Goal: Obtain resource: Download file/media

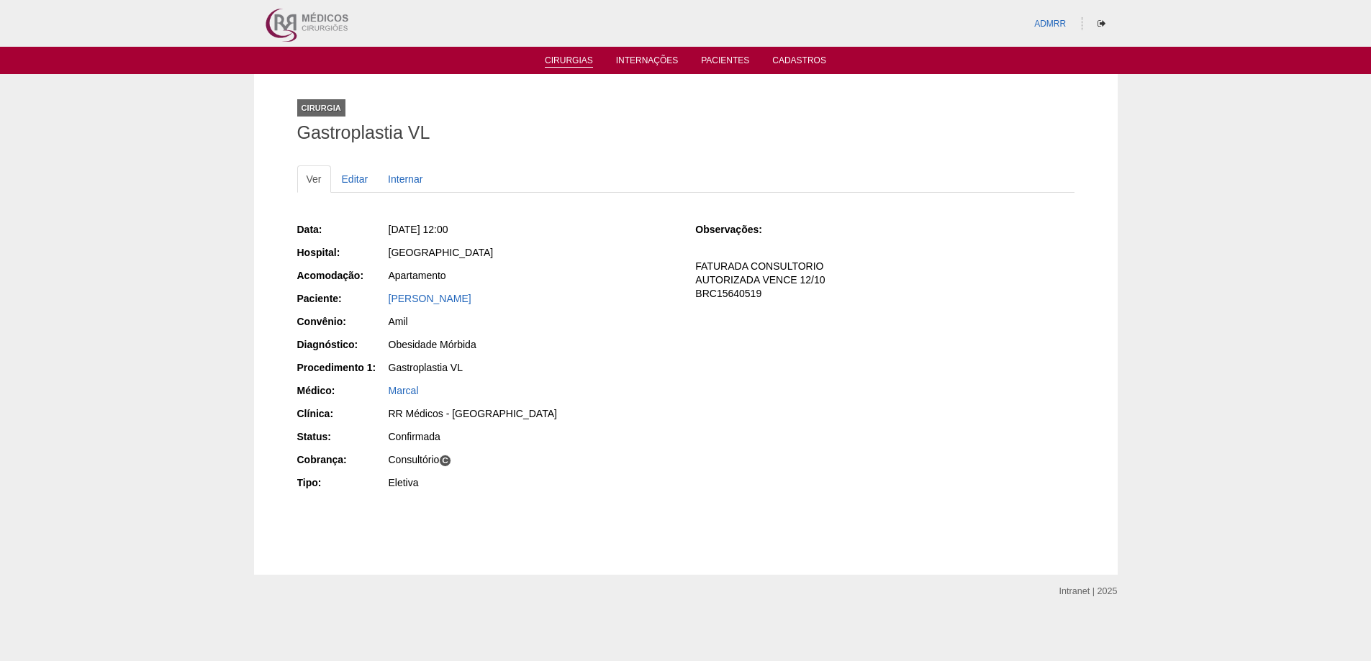
click at [565, 60] on link "Cirurgias" at bounding box center [569, 61] width 48 height 12
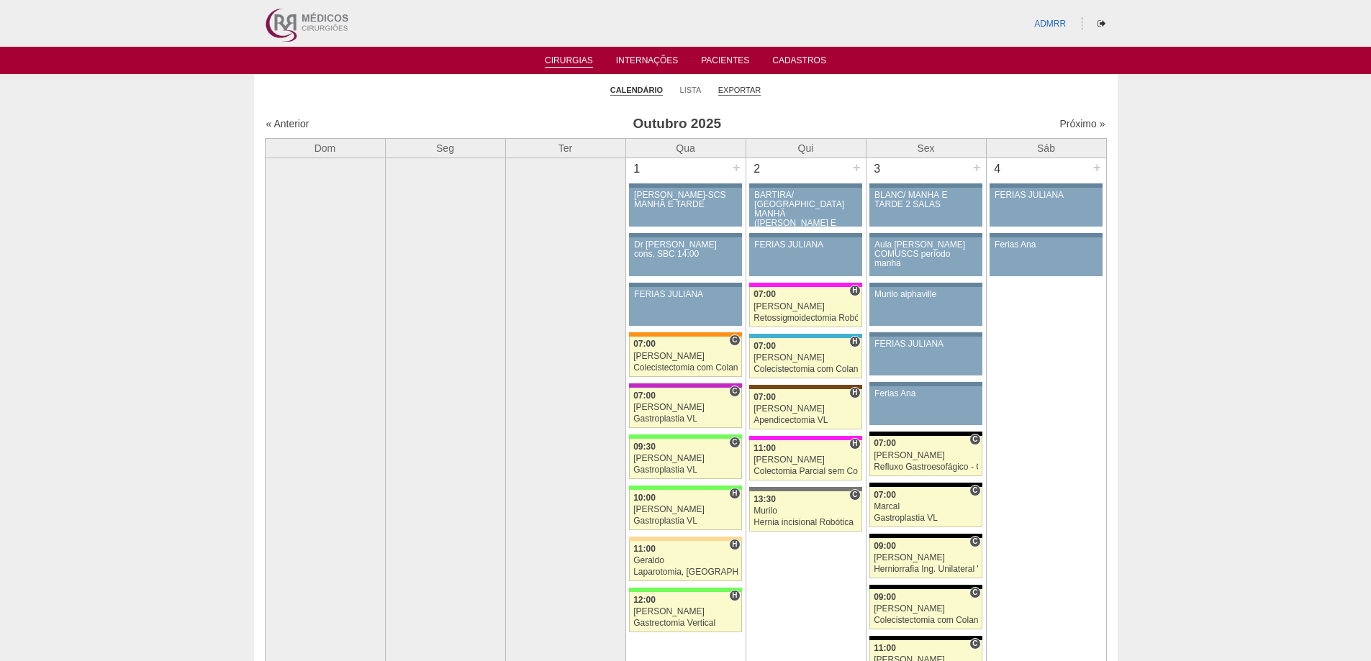
click at [744, 92] on link "Exportar" at bounding box center [739, 90] width 43 height 11
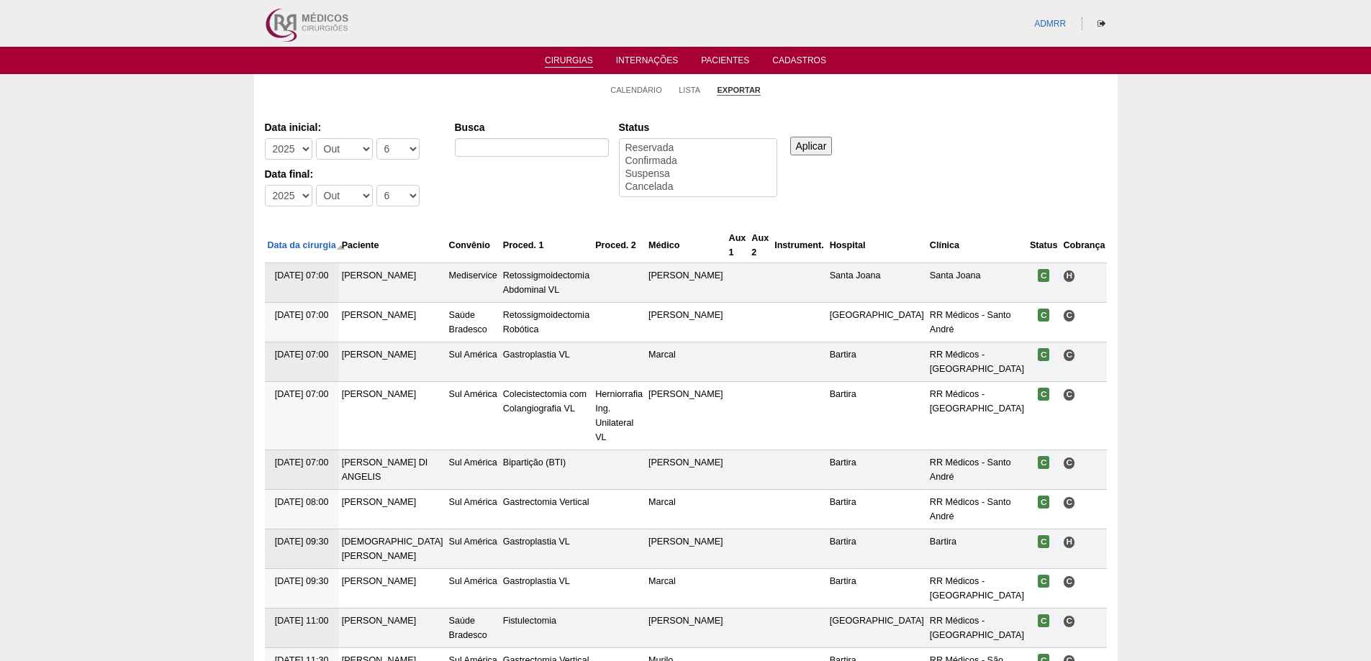
select select
click at [409, 145] on select "-Dia 1 2 3 4 5 6 7 8 9 10 11 12 13 14 15 16 17 18 19 20 21 22 23 24 25 26 27 28…" at bounding box center [397, 149] width 43 height 22
select select "1"
click at [376, 138] on select "-Dia 1 2 3 4 5 6 7 8 9 10 11 12 13 14 15 16 17 18 19 20 21 22 23 24 25 26 27 28…" at bounding box center [397, 149] width 43 height 22
drag, startPoint x: 407, startPoint y: 196, endPoint x: 422, endPoint y: 224, distance: 31.9
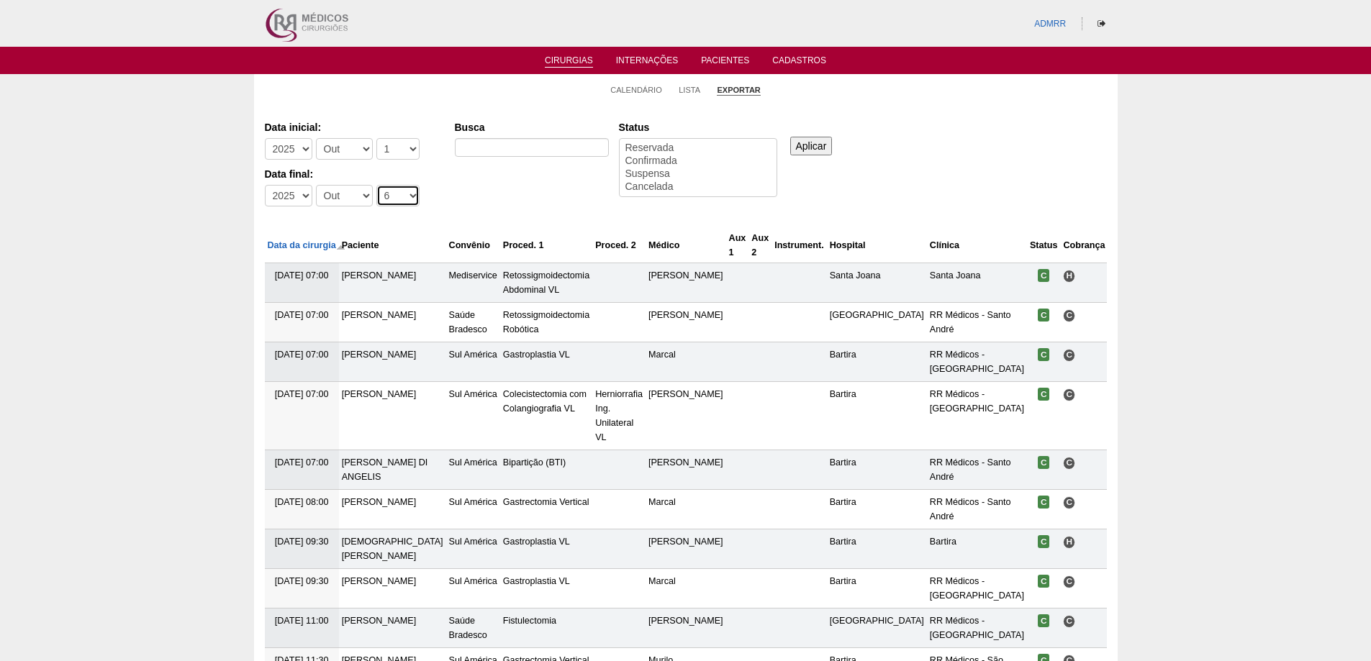
click at [407, 196] on select "-Dia 1 2 3 4 5 6 7 8 9 10 11 12 13 14 15 16 17 18 19 20 21 22 23 24 25 26 27 28…" at bounding box center [397, 196] width 43 height 22
select select "30"
click at [376, 185] on select "-Dia 1 2 3 4 5 6 7 8 9 10 11 12 13 14 15 16 17 18 19 20 21 22 23 24 25 26 27 28…" at bounding box center [397, 196] width 43 height 22
click at [358, 145] on select "-Mês Jan Fev Mar Abr Mai Jun Jul Ago Set Out Nov Dez" at bounding box center [344, 149] width 57 height 22
select select "9"
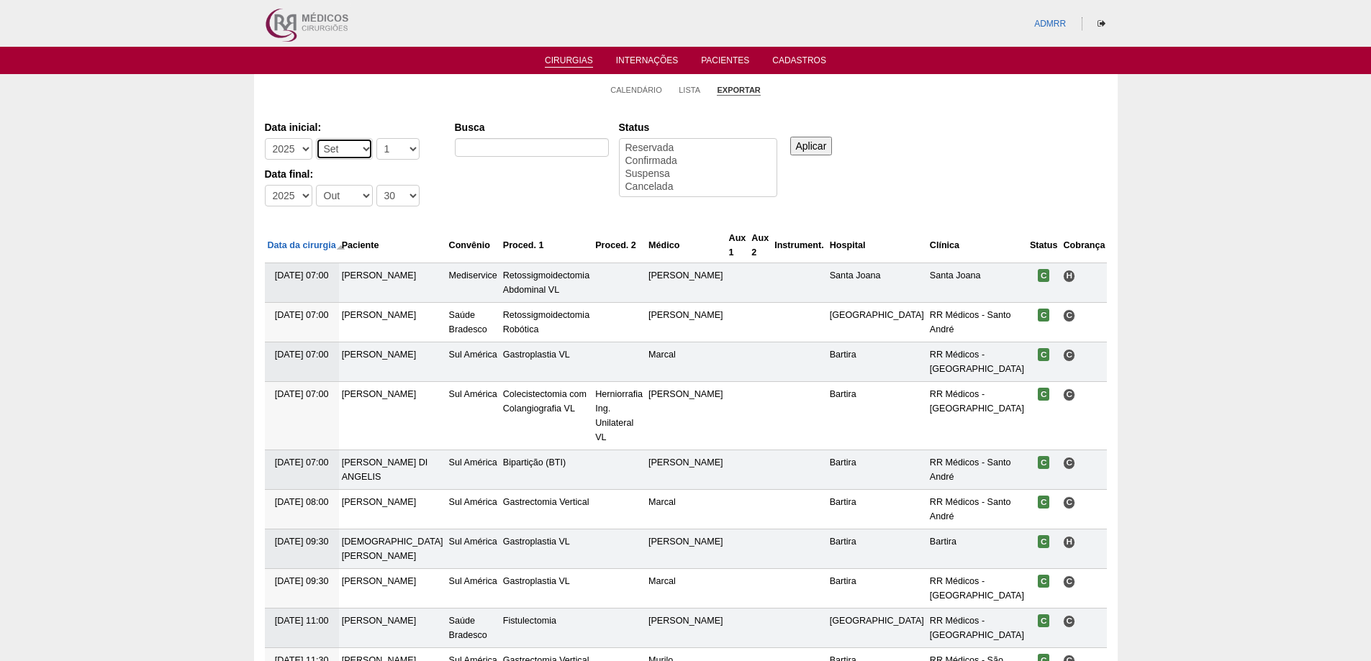
click at [316, 138] on select "-Mês Jan Fev Mar Abr Mai Jun Jul Ago Set Out Nov Dez" at bounding box center [344, 149] width 57 height 22
click at [362, 198] on select "-Mês Jan Fev Mar Abr Mai Jun Jul Ago Set Out Nov Dez" at bounding box center [344, 196] width 57 height 22
select select "9"
click at [316, 185] on select "-Mês Jan Fev Mar Abr Mai Jun Jul Ago Set Out Nov Dez" at bounding box center [344, 196] width 57 height 22
select select "conf"
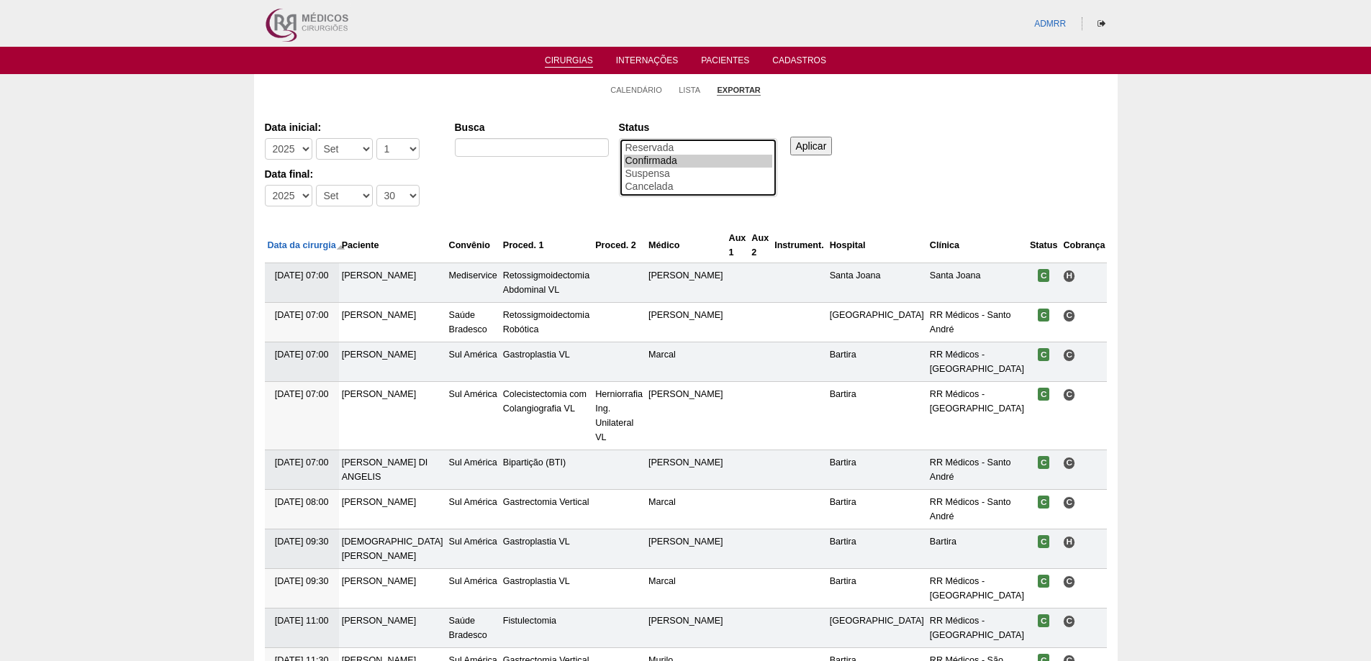
click at [654, 158] on option "Confirmada" at bounding box center [698, 161] width 148 height 13
drag, startPoint x: 821, startPoint y: 147, endPoint x: 652, endPoint y: 495, distance: 387.2
click at [820, 147] on input "Aplicar" at bounding box center [811, 146] width 42 height 19
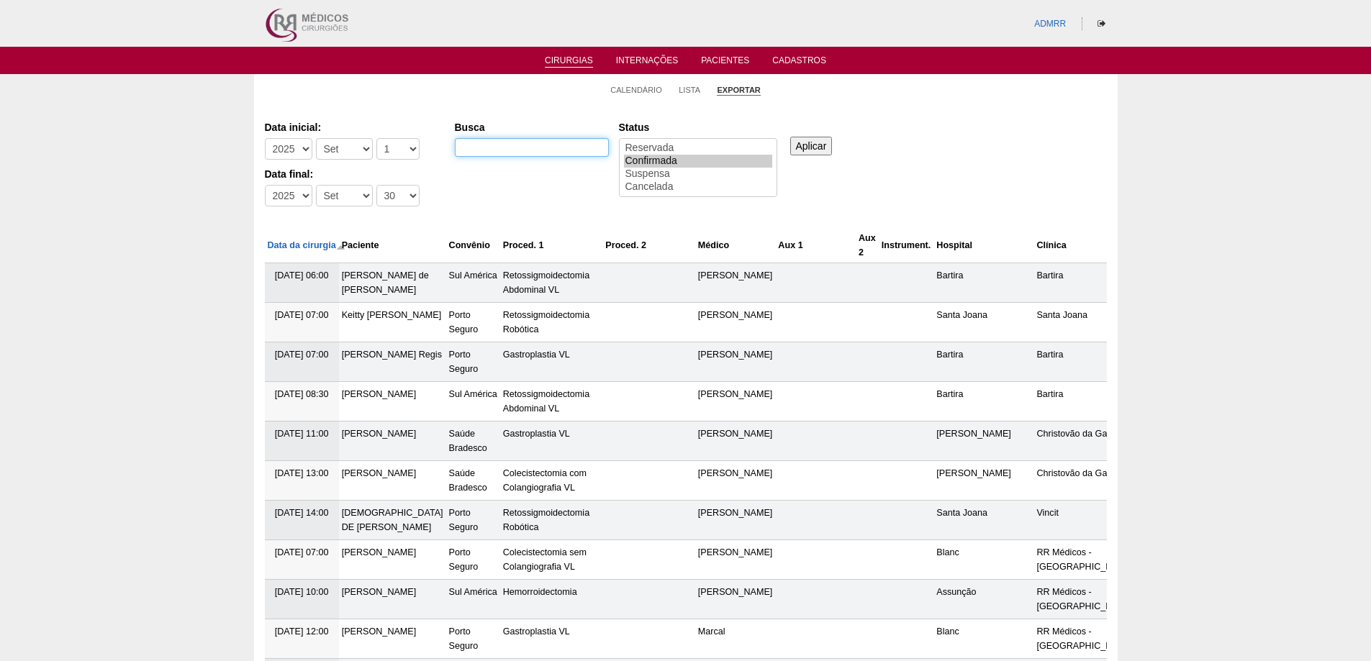
click at [520, 150] on input "Busca" at bounding box center [532, 147] width 154 height 19
type input "ASSUNÇÃO"
click at [819, 144] on input "Aplicar" at bounding box center [811, 146] width 42 height 19
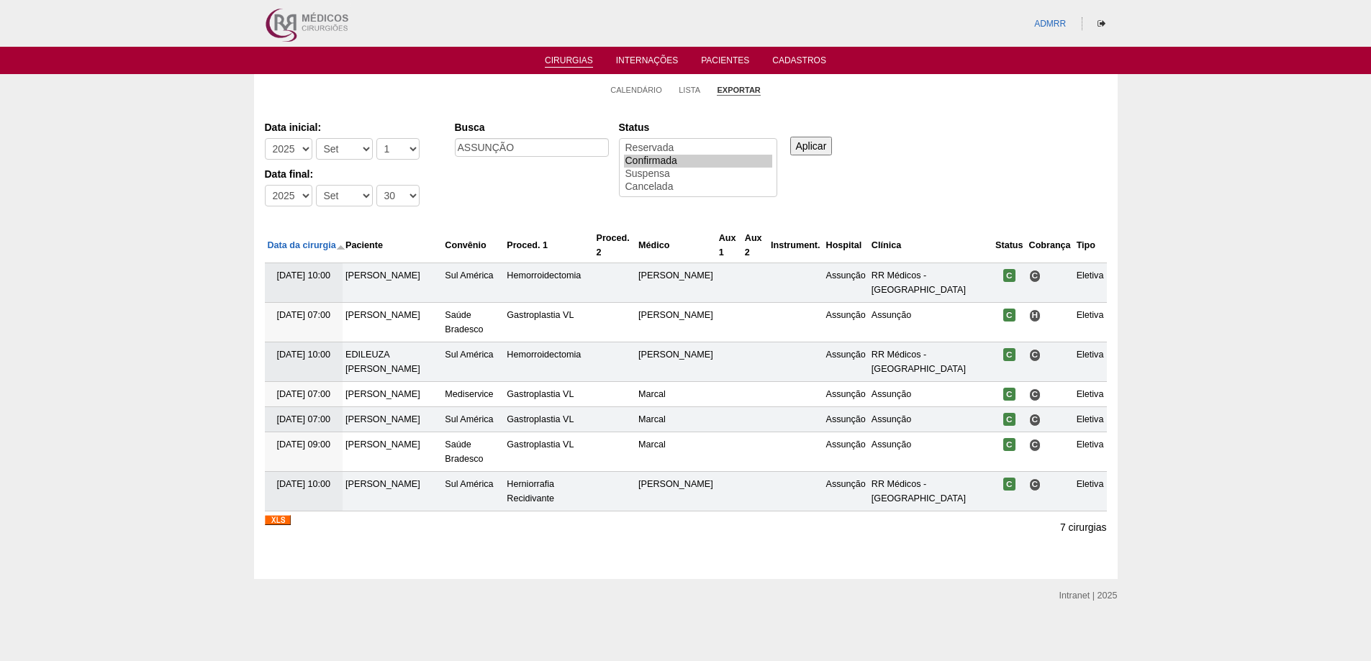
click at [277, 525] on img at bounding box center [278, 520] width 26 height 10
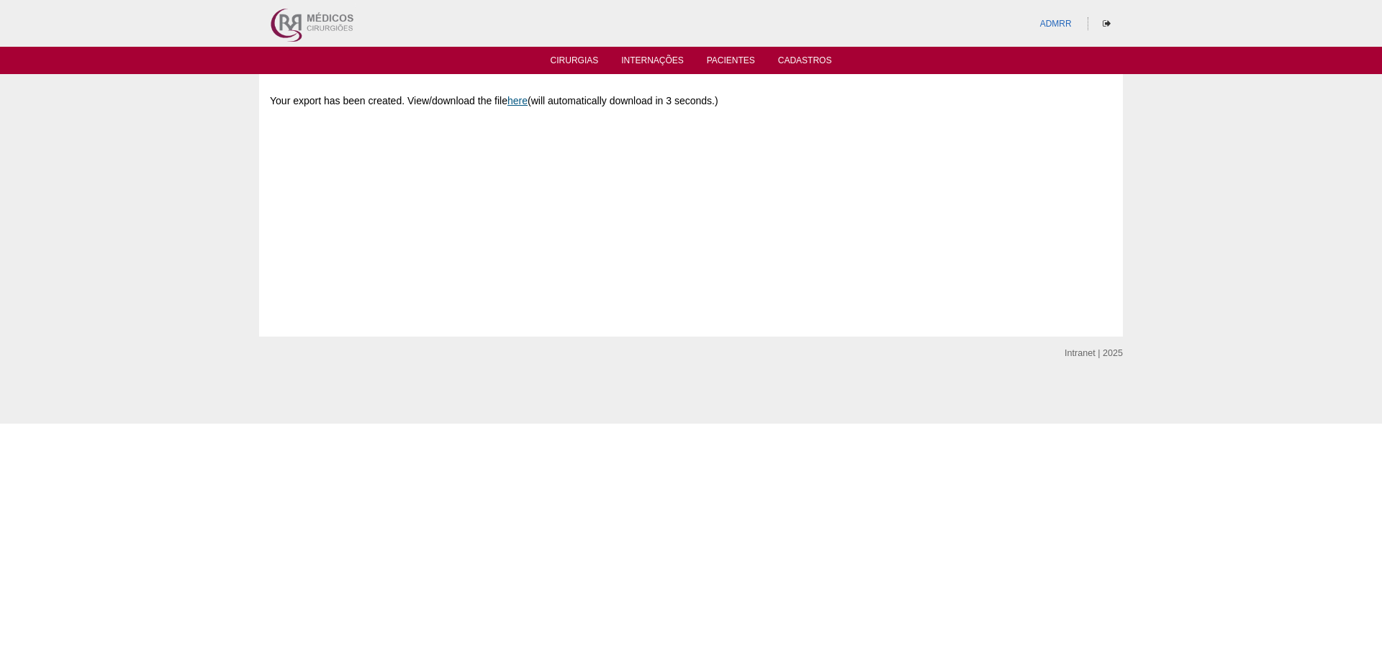
click at [521, 99] on link "here" at bounding box center [517, 101] width 20 height 12
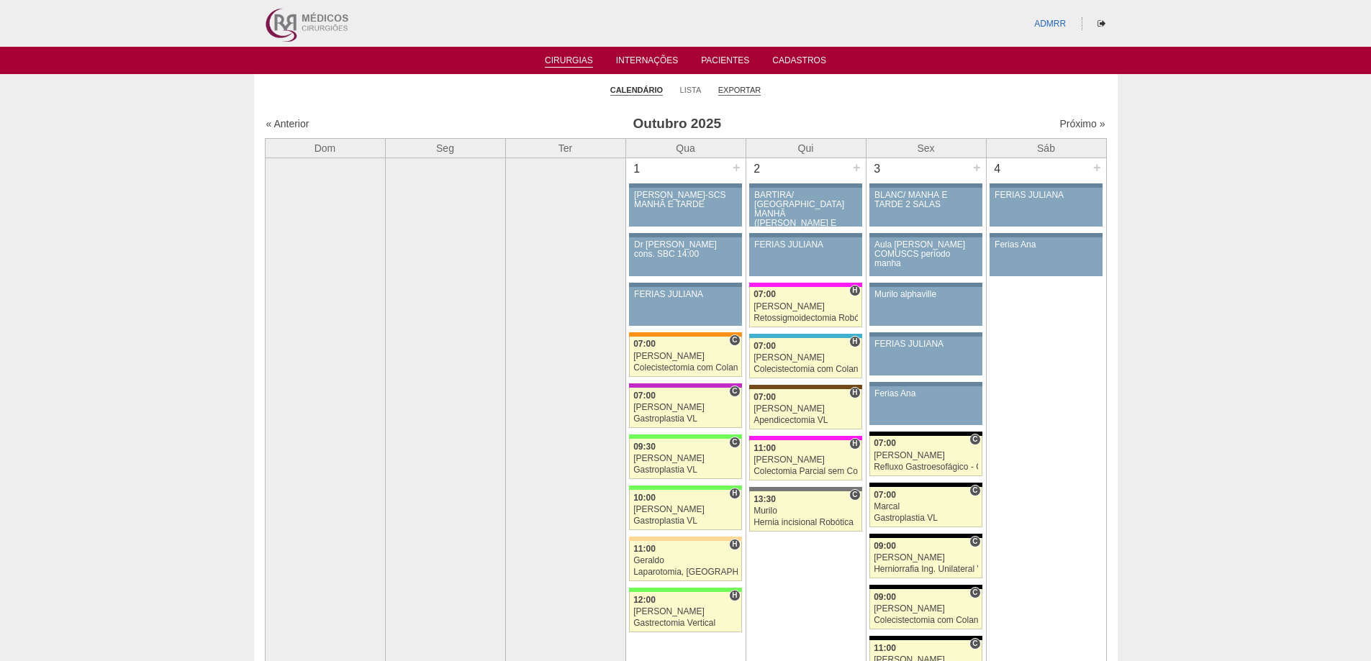
click at [746, 91] on link "Exportar" at bounding box center [739, 90] width 43 height 11
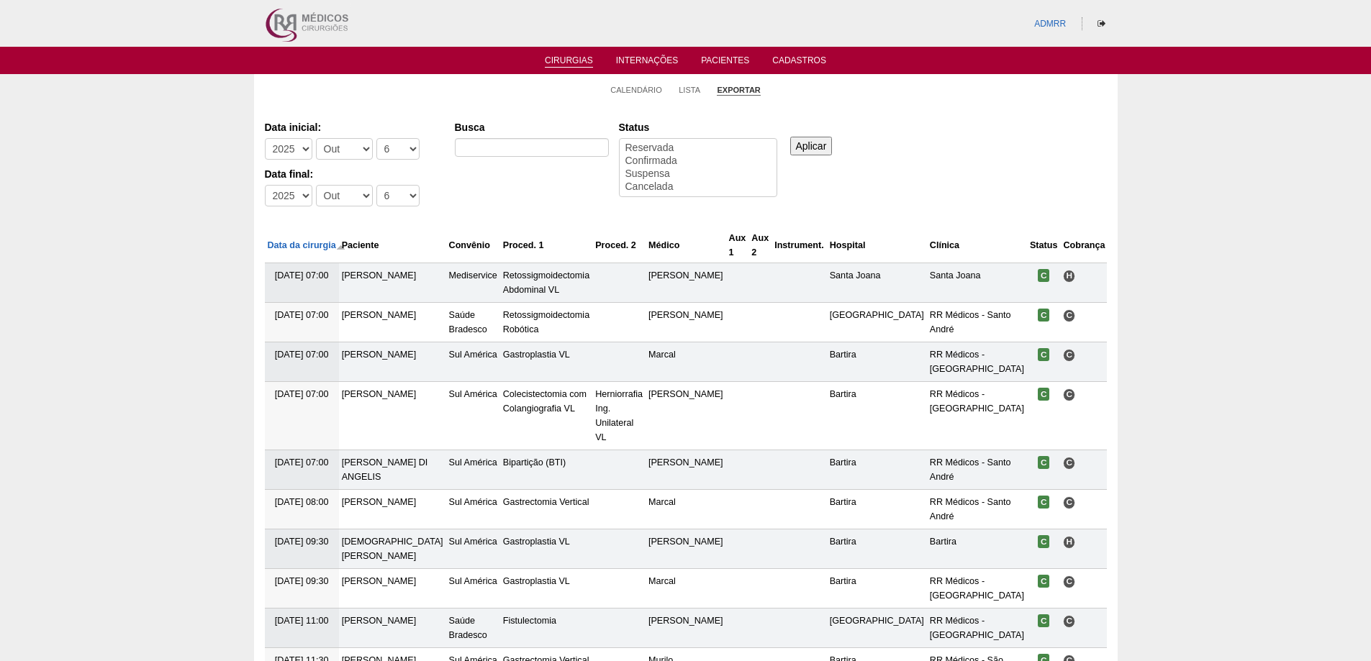
select select
click at [154, 356] on div "Calendário Lista Exportar Cirurgias Data inicial: -[DEMOGRAPHIC_DATA] 2012 2013…" at bounding box center [685, 454] width 1371 height 761
